Goal: Navigation & Orientation: Find specific page/section

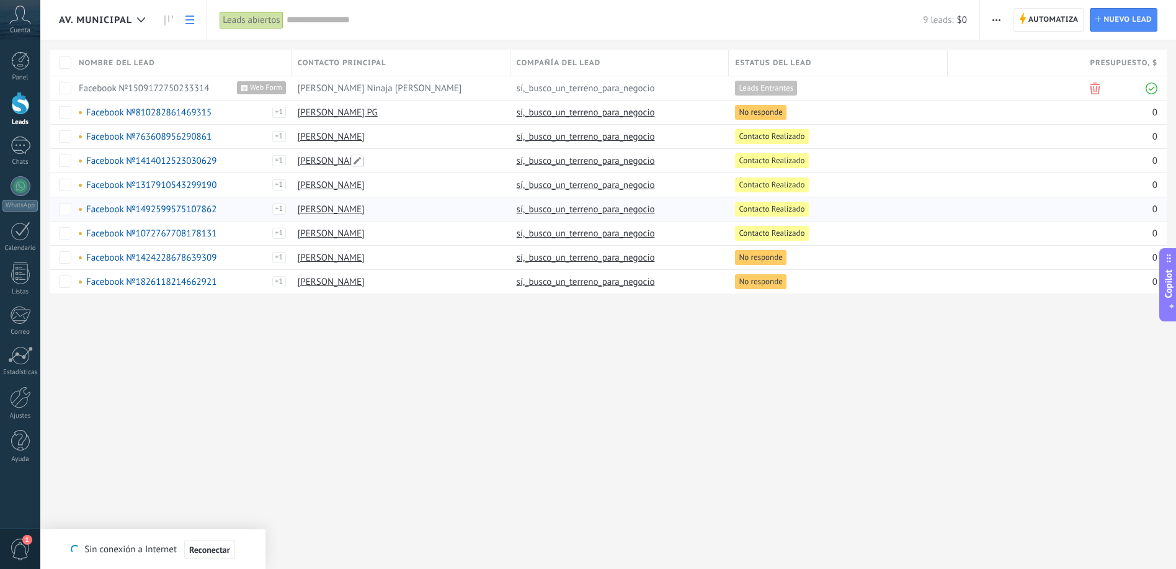
scroll to position [12, 0]
click at [140, 23] on div at bounding box center [141, 20] width 20 height 24
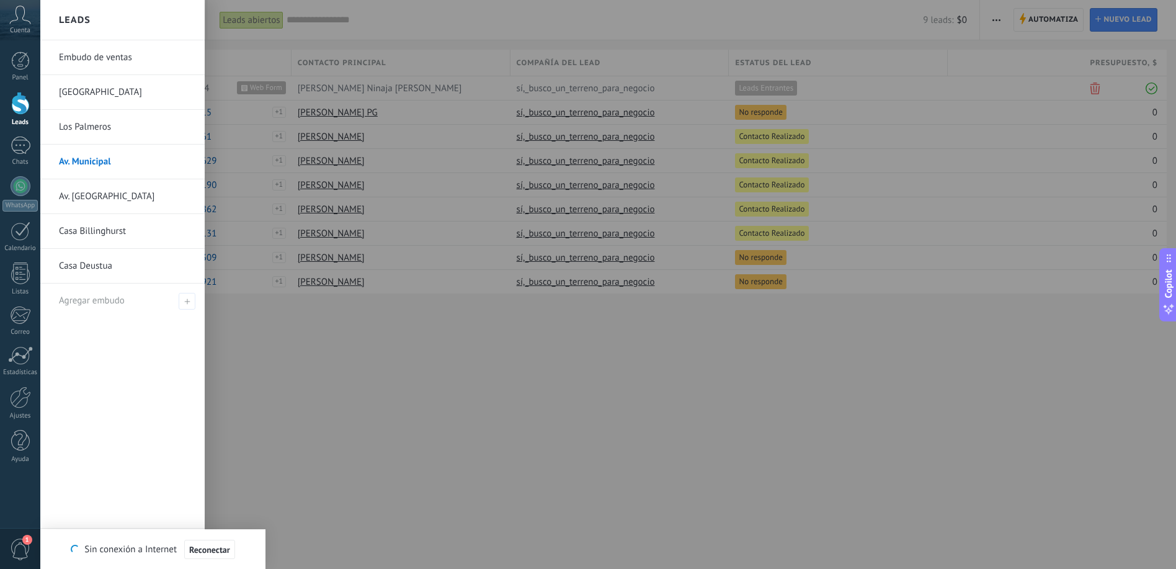
click at [448, 484] on div at bounding box center [628, 284] width 1176 height 569
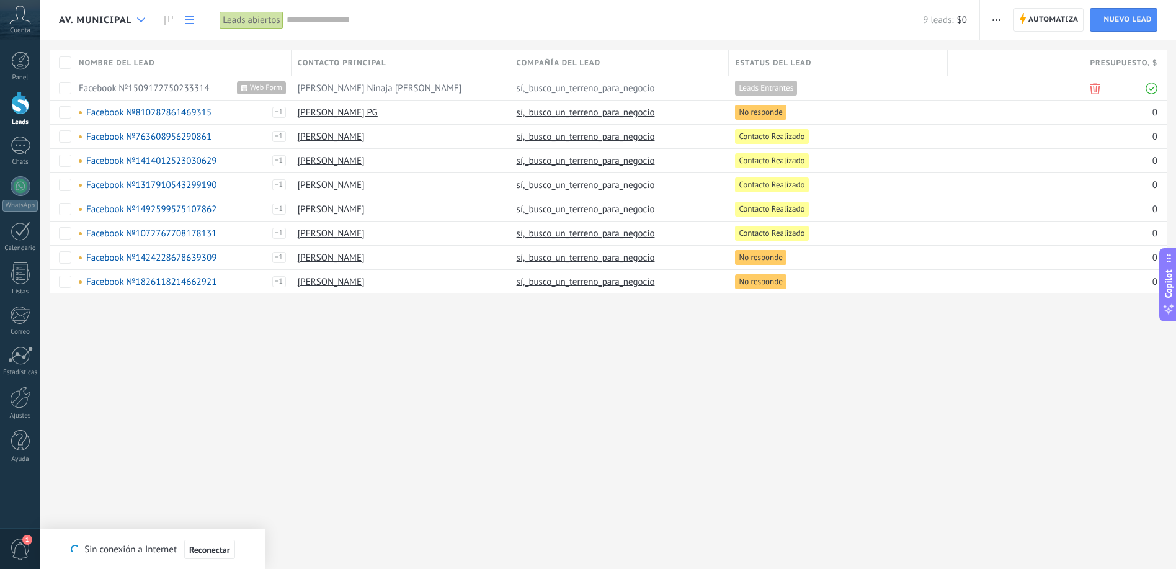
click at [136, 22] on div at bounding box center [141, 20] width 20 height 24
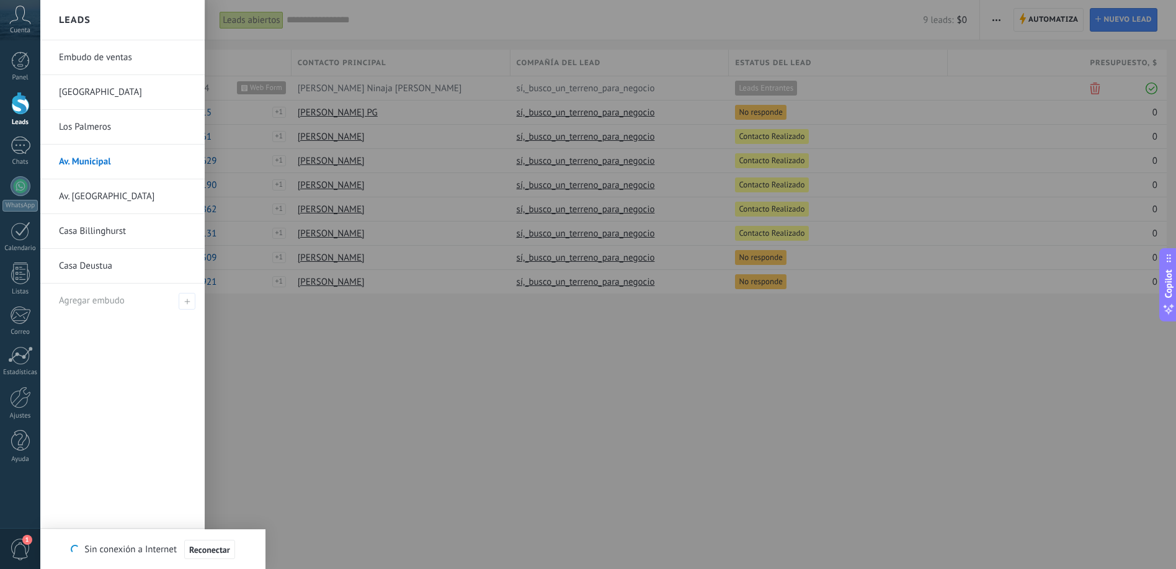
click at [117, 240] on link "Casa Billinghurst" at bounding box center [125, 231] width 133 height 35
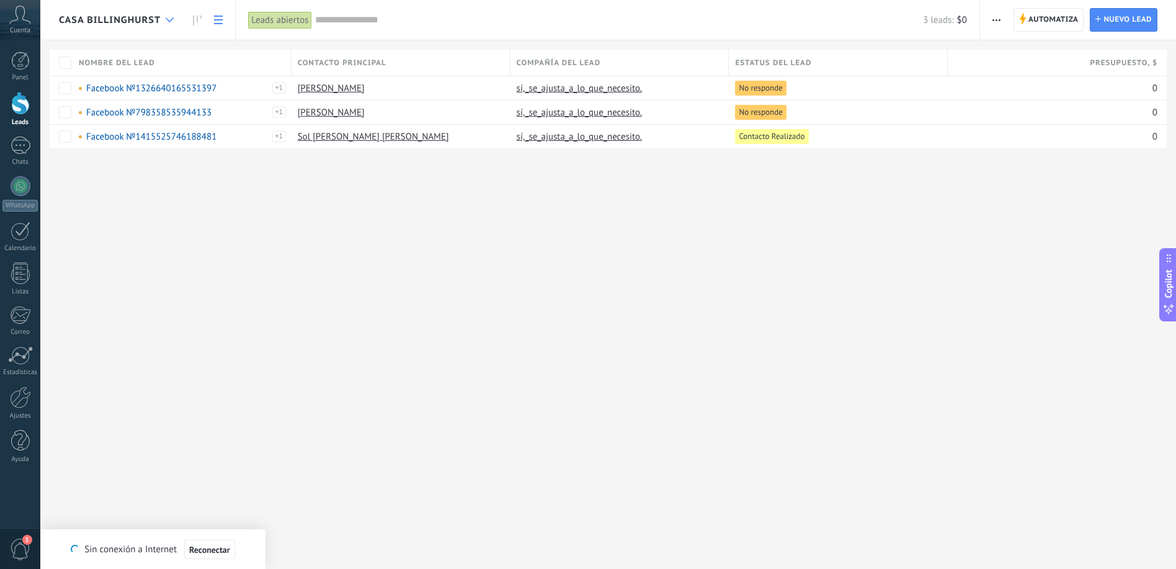
click at [169, 22] on div at bounding box center [169, 20] width 20 height 24
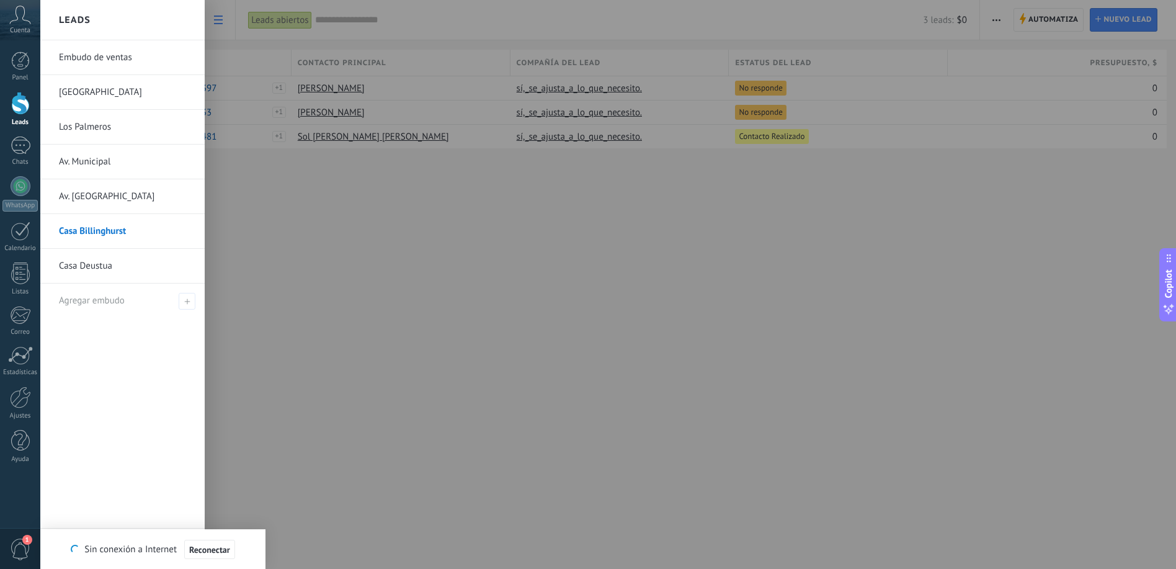
click at [126, 267] on link "Casa Deustua" at bounding box center [125, 266] width 133 height 35
